Goal: Information Seeking & Learning: Check status

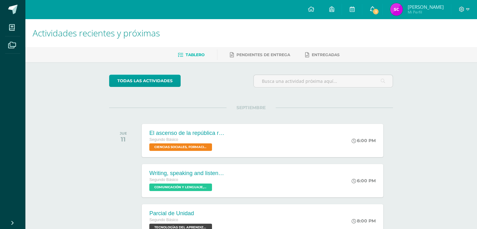
click at [379, 9] on span "1" at bounding box center [375, 11] width 7 height 7
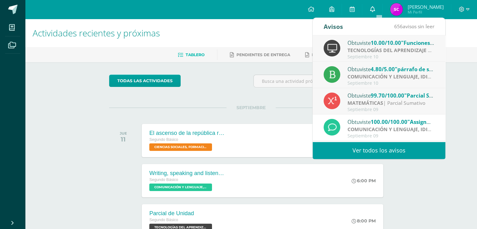
click at [375, 9] on icon at bounding box center [372, 9] width 5 height 6
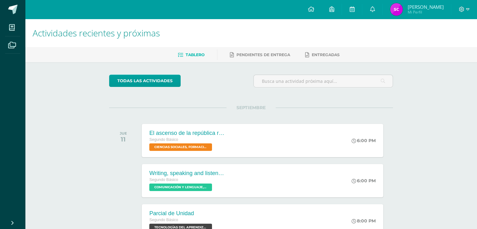
click at [288, 97] on div "todas las Actividades No tienes actividades Échale un vistazo a los demás perío…" at bounding box center [251, 229] width 309 height 335
click at [401, 9] on img at bounding box center [396, 9] width 13 height 13
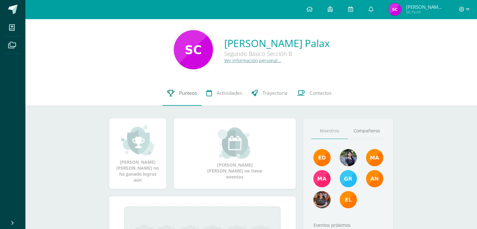
click at [175, 98] on link "Punteos" at bounding box center [181, 93] width 39 height 25
click at [247, 63] on link "Ver información personal..." at bounding box center [252, 60] width 57 height 6
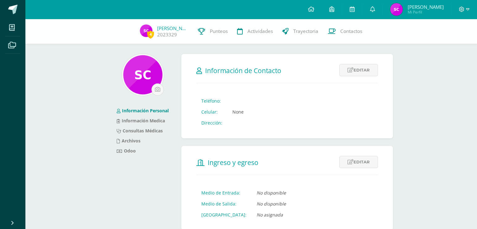
click at [312, 131] on form "Información de Contacto Editar Cancelar Guardar Teléfono: Celular: None Direcci…" at bounding box center [287, 96] width 212 height 84
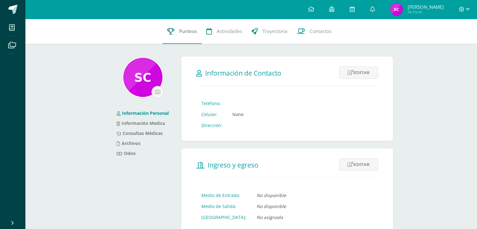
click at [187, 31] on span "Punteos" at bounding box center [188, 31] width 18 height 7
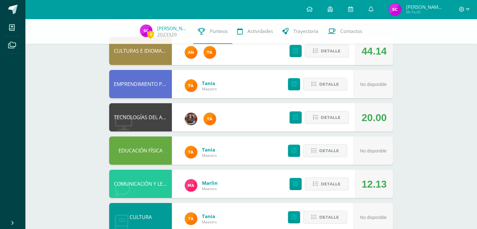
scroll to position [62, 0]
click at [318, 117] on button "Detalle" at bounding box center [327, 117] width 44 height 13
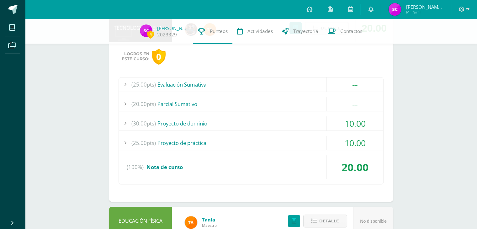
scroll to position [152, 0]
click at [348, 120] on div "10.00" at bounding box center [355, 123] width 56 height 14
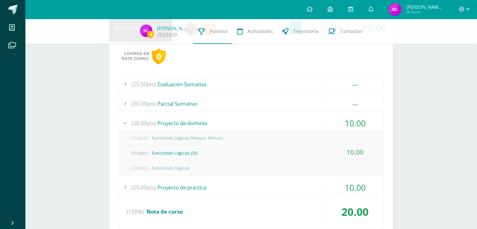
click at [348, 120] on div "10.00" at bounding box center [355, 123] width 56 height 14
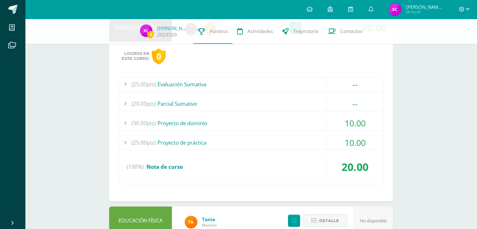
click at [347, 142] on div "10.00" at bounding box center [355, 142] width 56 height 14
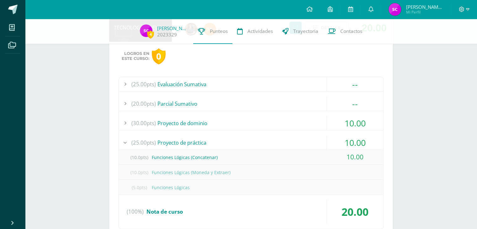
click at [347, 142] on div "10.00" at bounding box center [355, 142] width 56 height 14
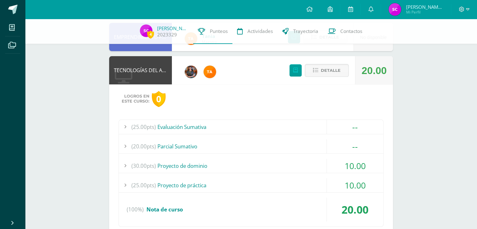
scroll to position [109, 0]
click at [337, 71] on span "Detalle" at bounding box center [331, 71] width 20 height 12
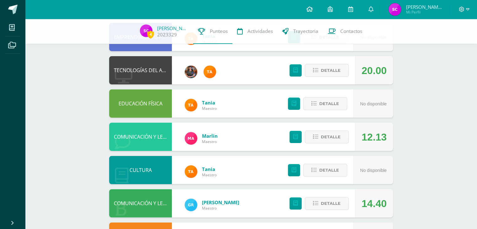
click at [313, 8] on link at bounding box center [308, 9] width 21 height 19
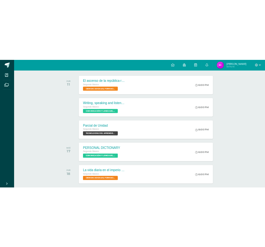
scroll to position [107, 0]
